Goal: Information Seeking & Learning: Understand process/instructions

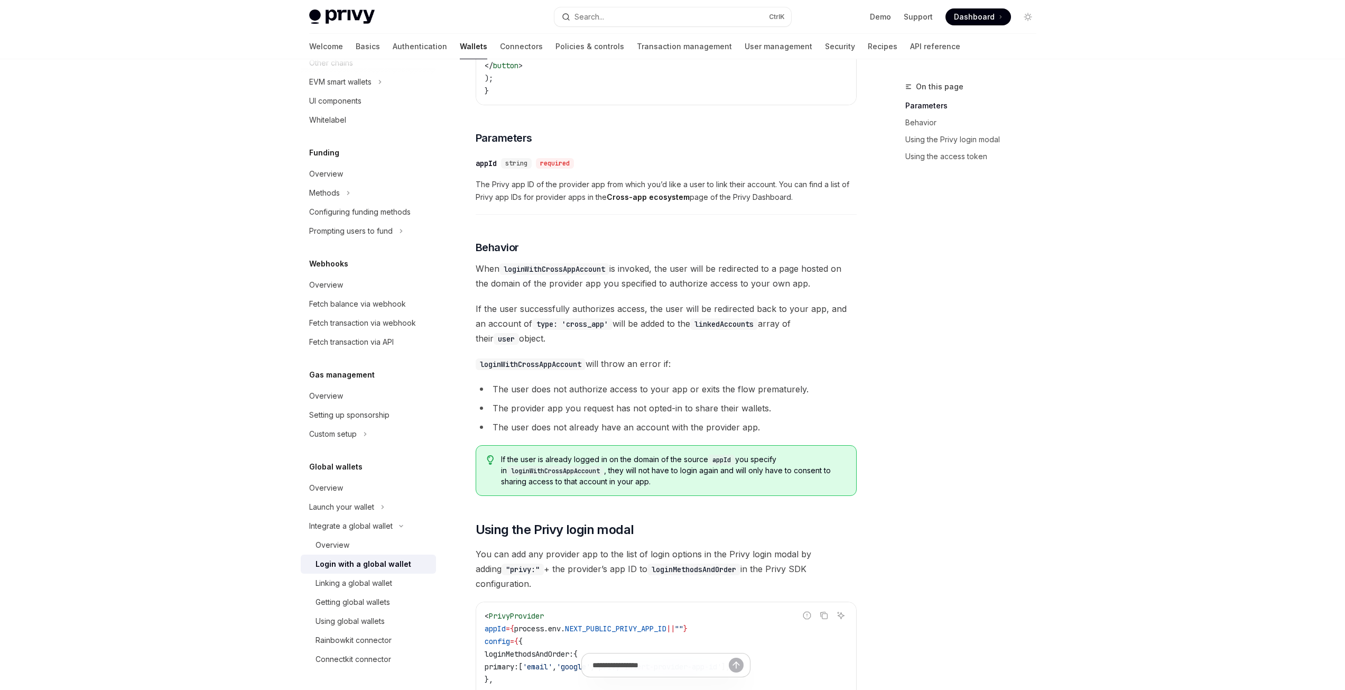
scroll to position [317, 0]
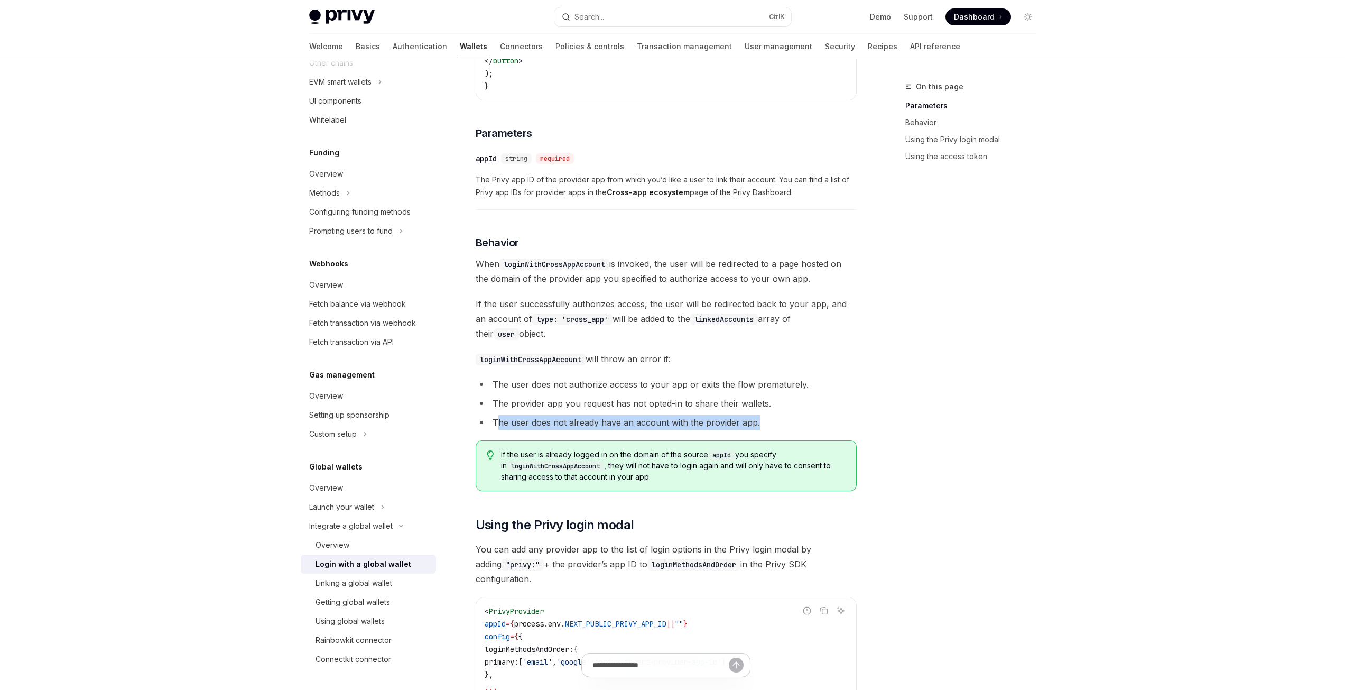
drag, startPoint x: 574, startPoint y: 428, endPoint x: 495, endPoint y: 426, distance: 78.8
click at [495, 426] on li "The user does not already have an account with the provider app." at bounding box center [666, 422] width 381 height 15
drag, startPoint x: 774, startPoint y: 409, endPoint x: 508, endPoint y: 411, distance: 266.4
click at [508, 411] on li "The provider app you request has not opted-in to share their wallets." at bounding box center [666, 403] width 381 height 15
click at [885, 420] on div "On this page Parameters Behavior Using the Privy login modal Using the access t…" at bounding box center [964, 385] width 161 height 610
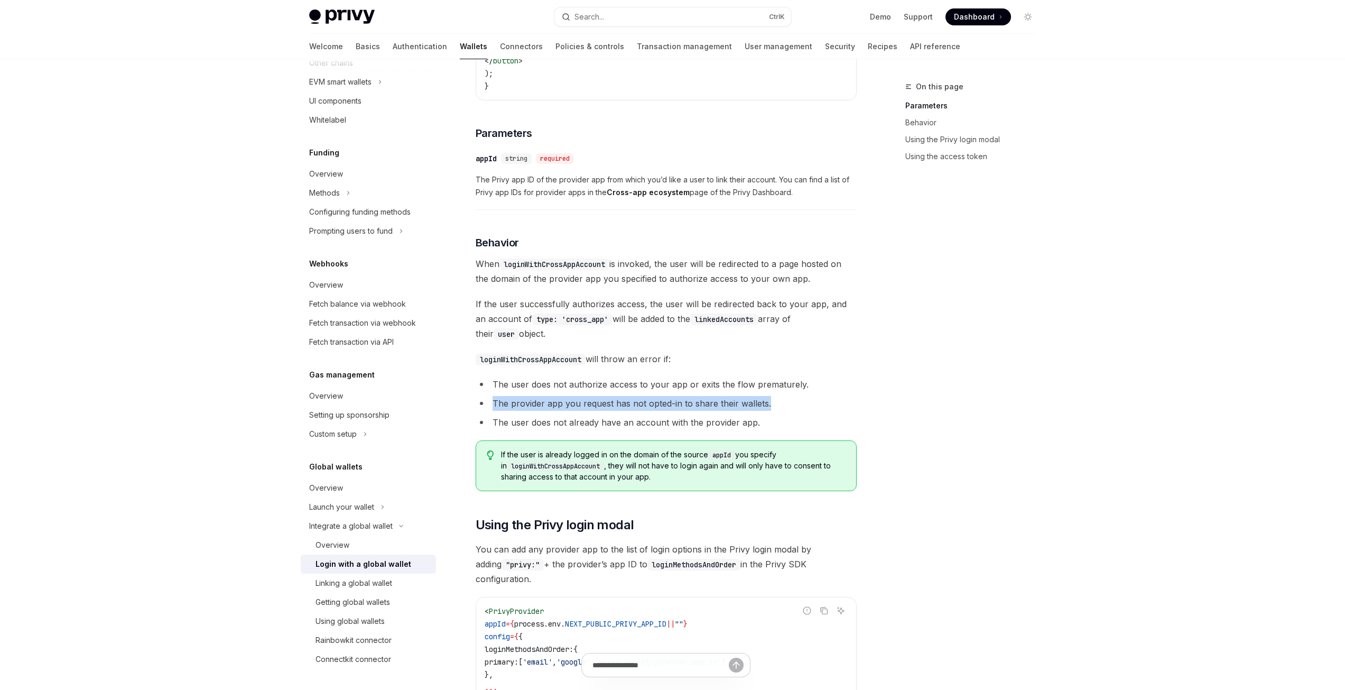
drag, startPoint x: 488, startPoint y: 404, endPoint x: 783, endPoint y: 404, distance: 295.5
click at [783, 404] on li "The provider app you request has not opted-in to share their wallets." at bounding box center [666, 403] width 381 height 15
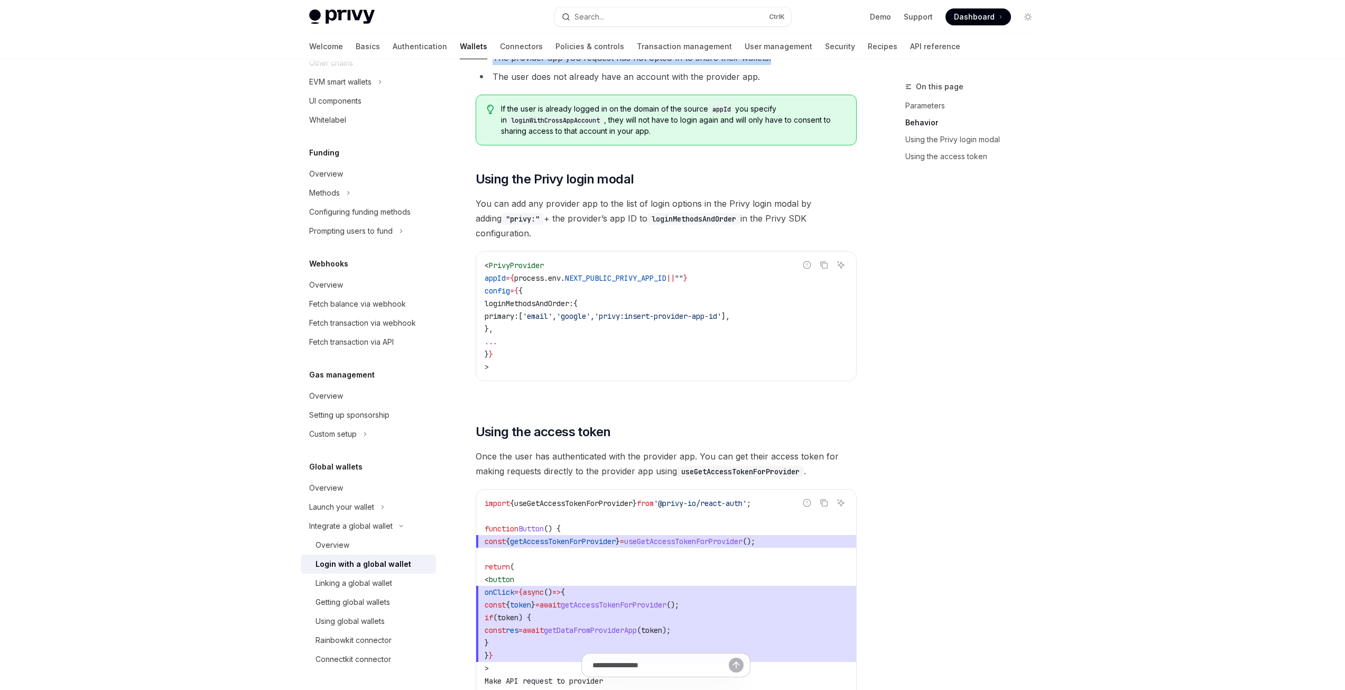
scroll to position [687, 0]
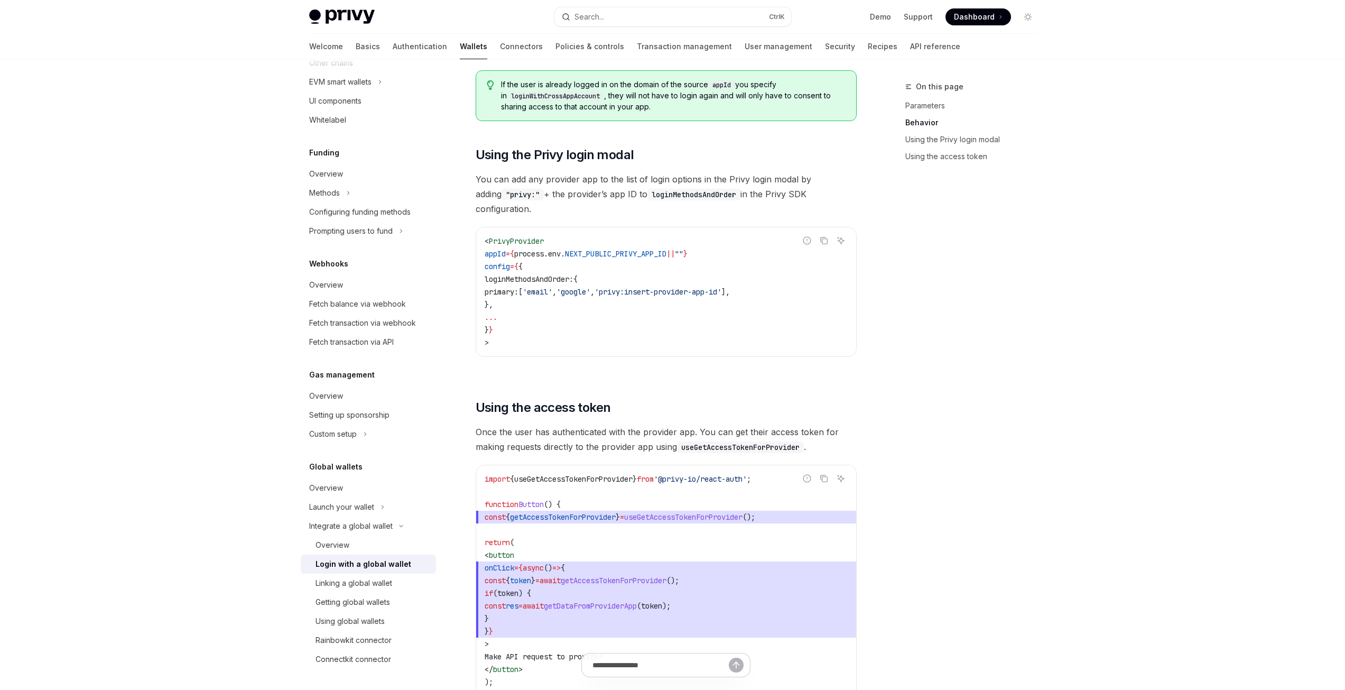
drag, startPoint x: 515, startPoint y: 294, endPoint x: 511, endPoint y: 272, distance: 22.6
click at [511, 272] on code "< PrivyProvider appId = { process . env . NEXT_PUBLIC_PRIVY_APP_ID || "" } conf…" at bounding box center [666, 292] width 363 height 114
copy code "loginMethodsAndOrder: { primary: [ 'email' , 'google' , 'privy:insert-provider-…"
click at [1077, 420] on div "Privy Docs home page Search... Ctrl K Demo Support Dashboard Dashboard Search..…" at bounding box center [672, 96] width 1345 height 1567
click at [935, 374] on div "On this page Parameters Behavior Using the Privy login modal Using the access t…" at bounding box center [964, 385] width 161 height 610
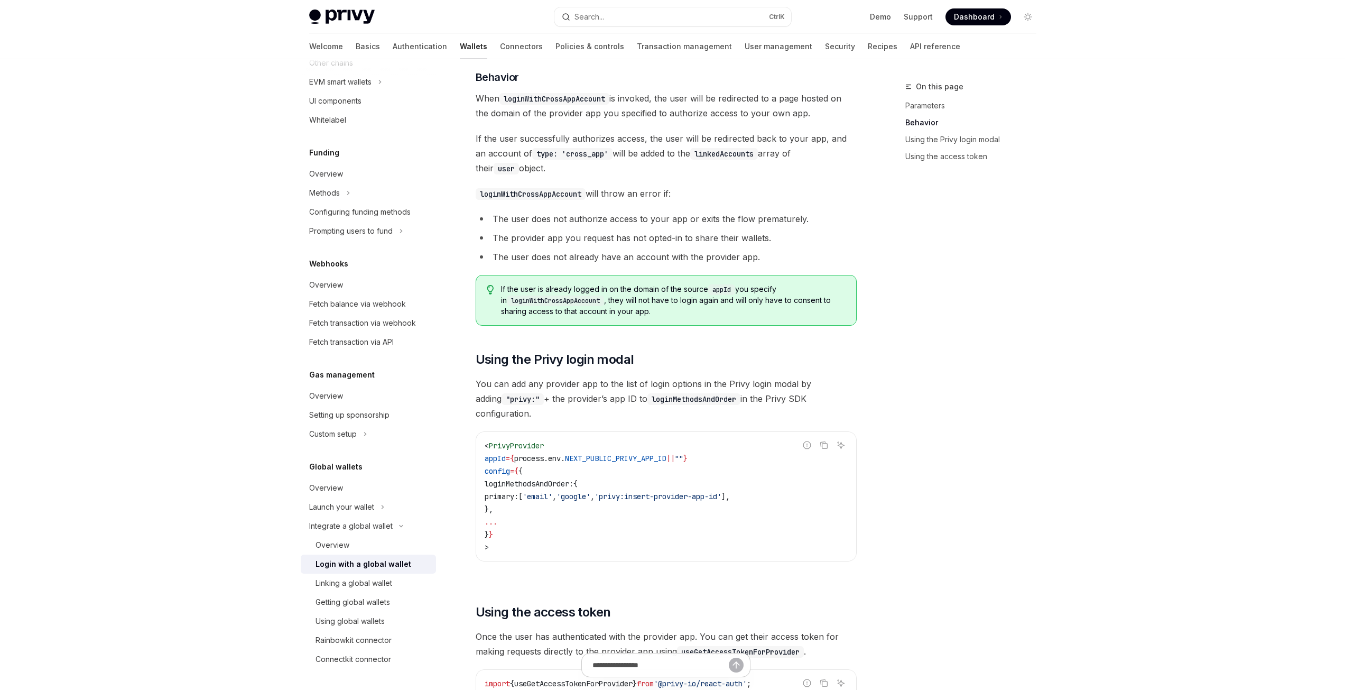
scroll to position [444, 0]
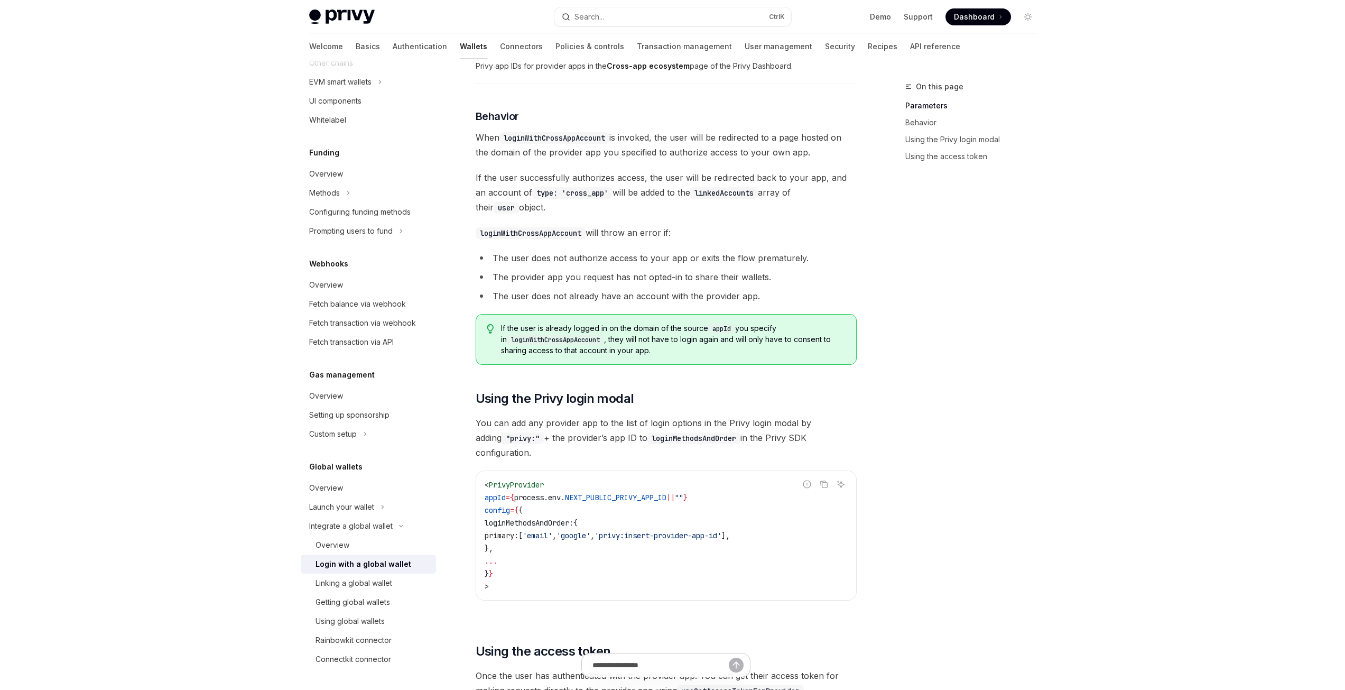
drag, startPoint x: 475, startPoint y: 140, endPoint x: 527, endPoint y: 214, distance: 90.2
click at [527, 214] on div "Integrate a global wallet Login with a global wallet OpenAI Open in ChatGPT Ope…" at bounding box center [567, 380] width 584 height 1487
click at [556, 186] on span "If the user successfully authorizes access, the user will be redirected back to…" at bounding box center [666, 192] width 381 height 44
drag, startPoint x: 510, startPoint y: 210, endPoint x: 475, endPoint y: 145, distance: 73.3
click at [476, 145] on div "To prompt users to log into your app with an account from a provider app, use t…" at bounding box center [666, 173] width 381 height 890
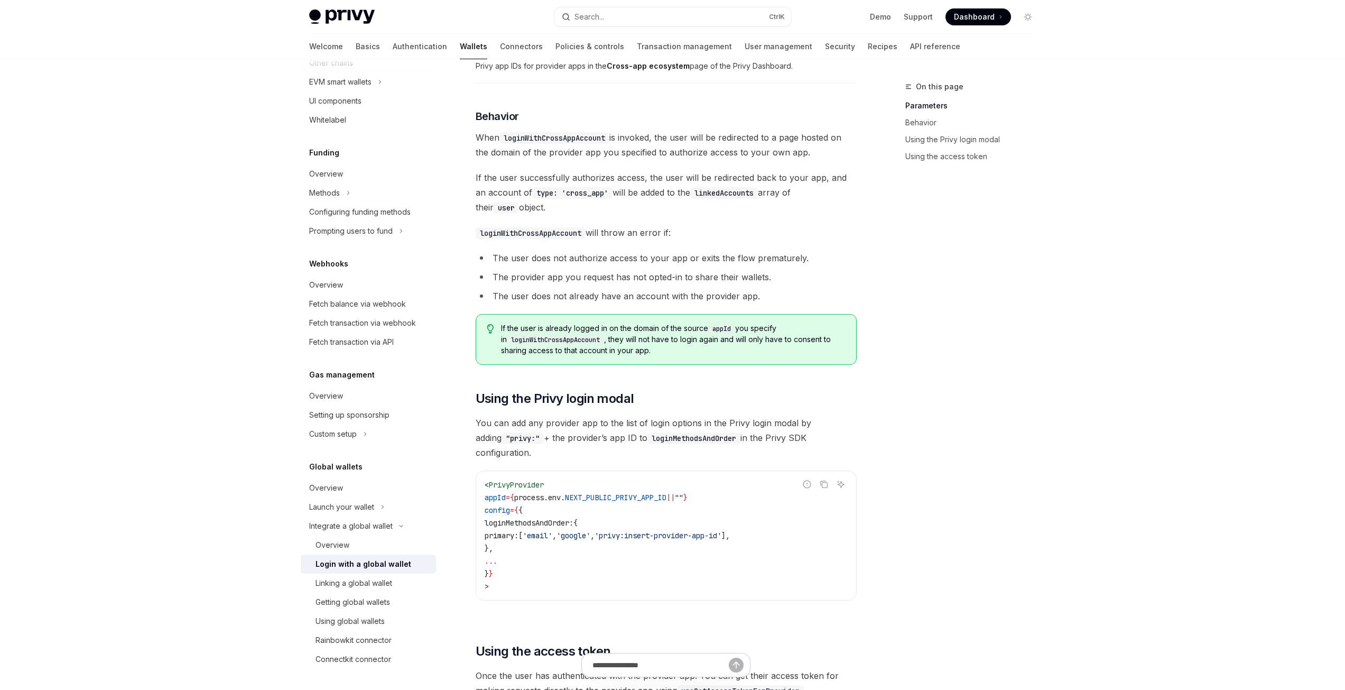
copy div "When loginWithCrossAppAccount is invoked, the user will be redirected to a page…"
